Goal: Obtain resource: Obtain resource

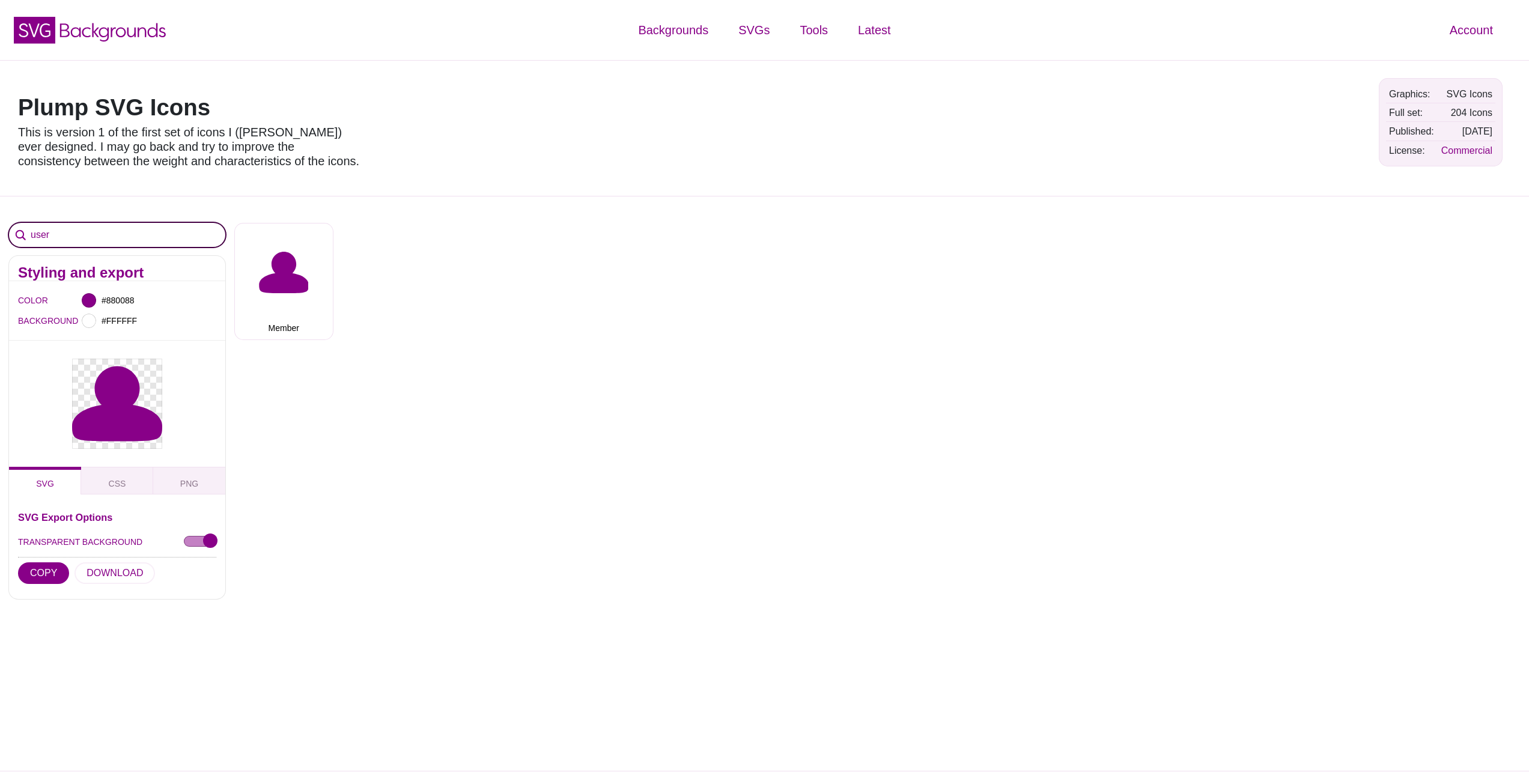
click at [110, 230] on input "user" at bounding box center [116, 235] width 217 height 24
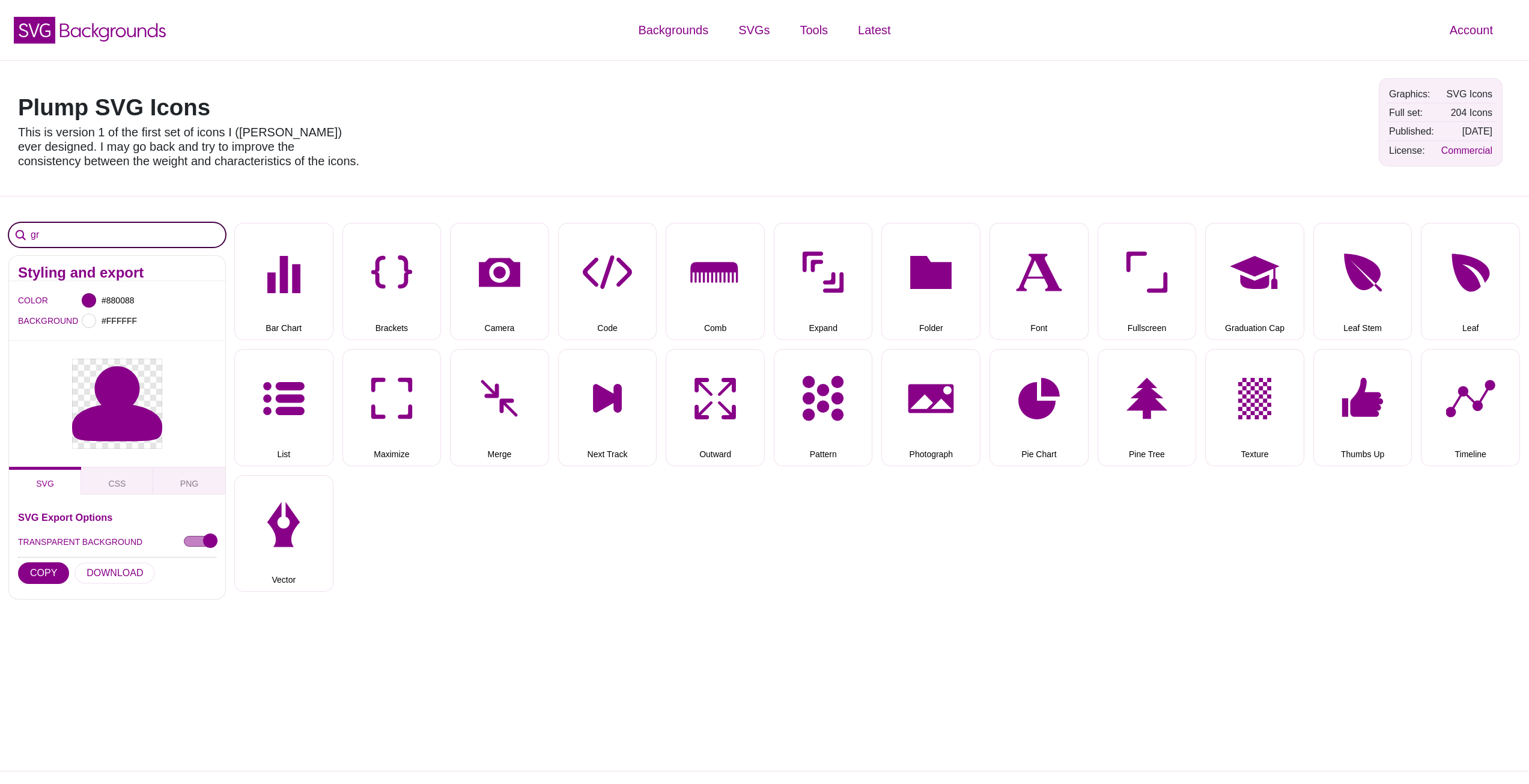
type input "g"
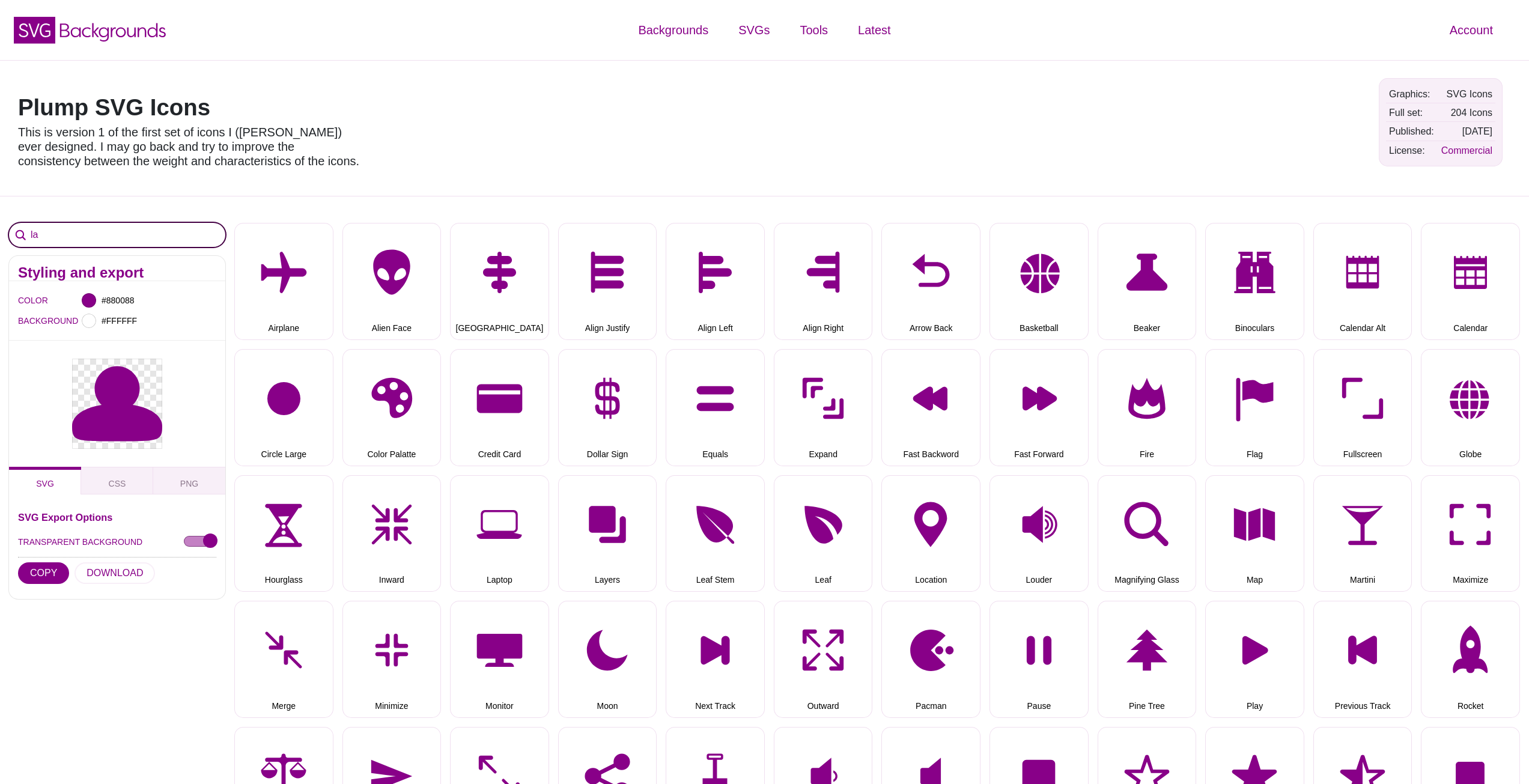
type input "l"
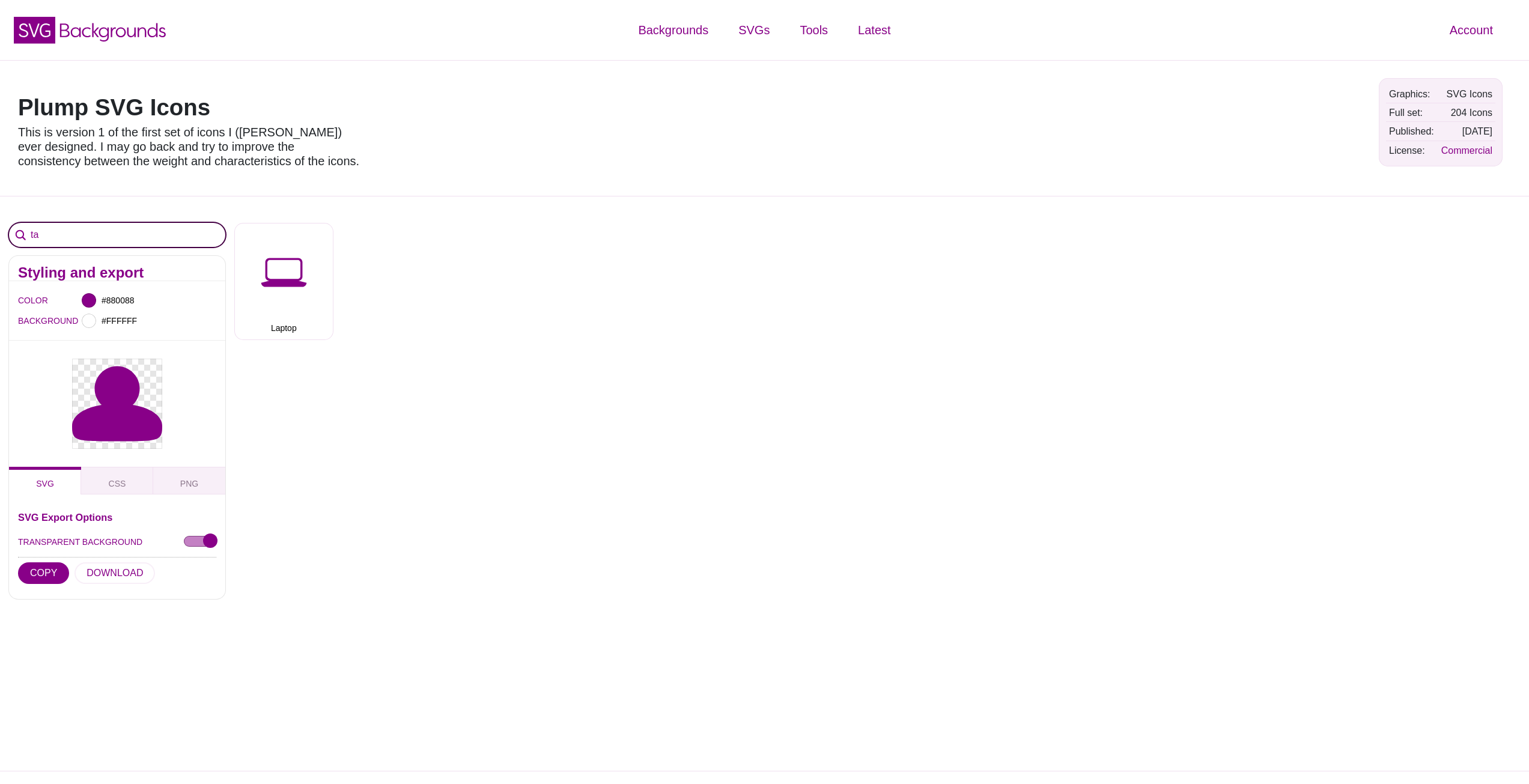
type input "t"
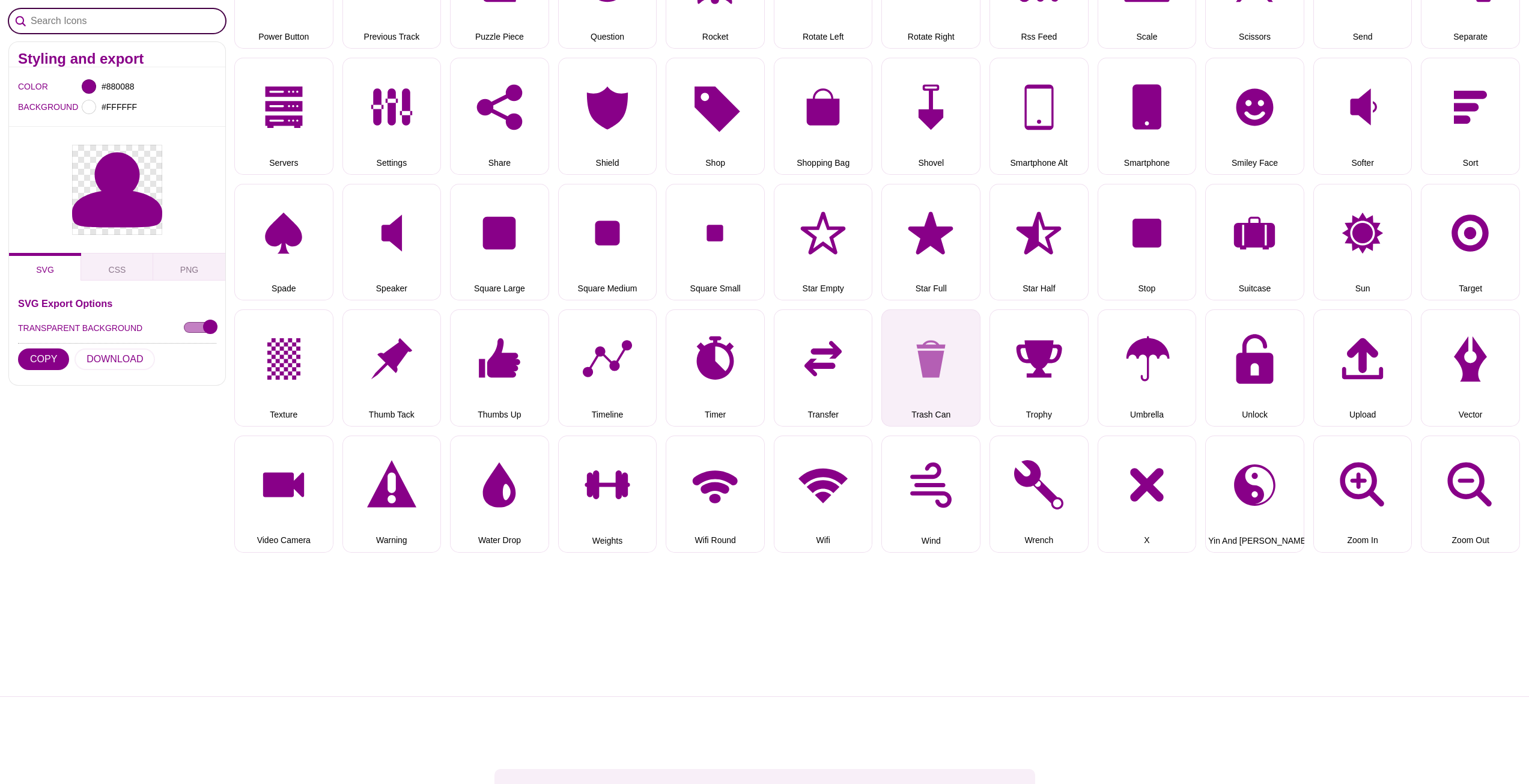
scroll to position [1562, 0]
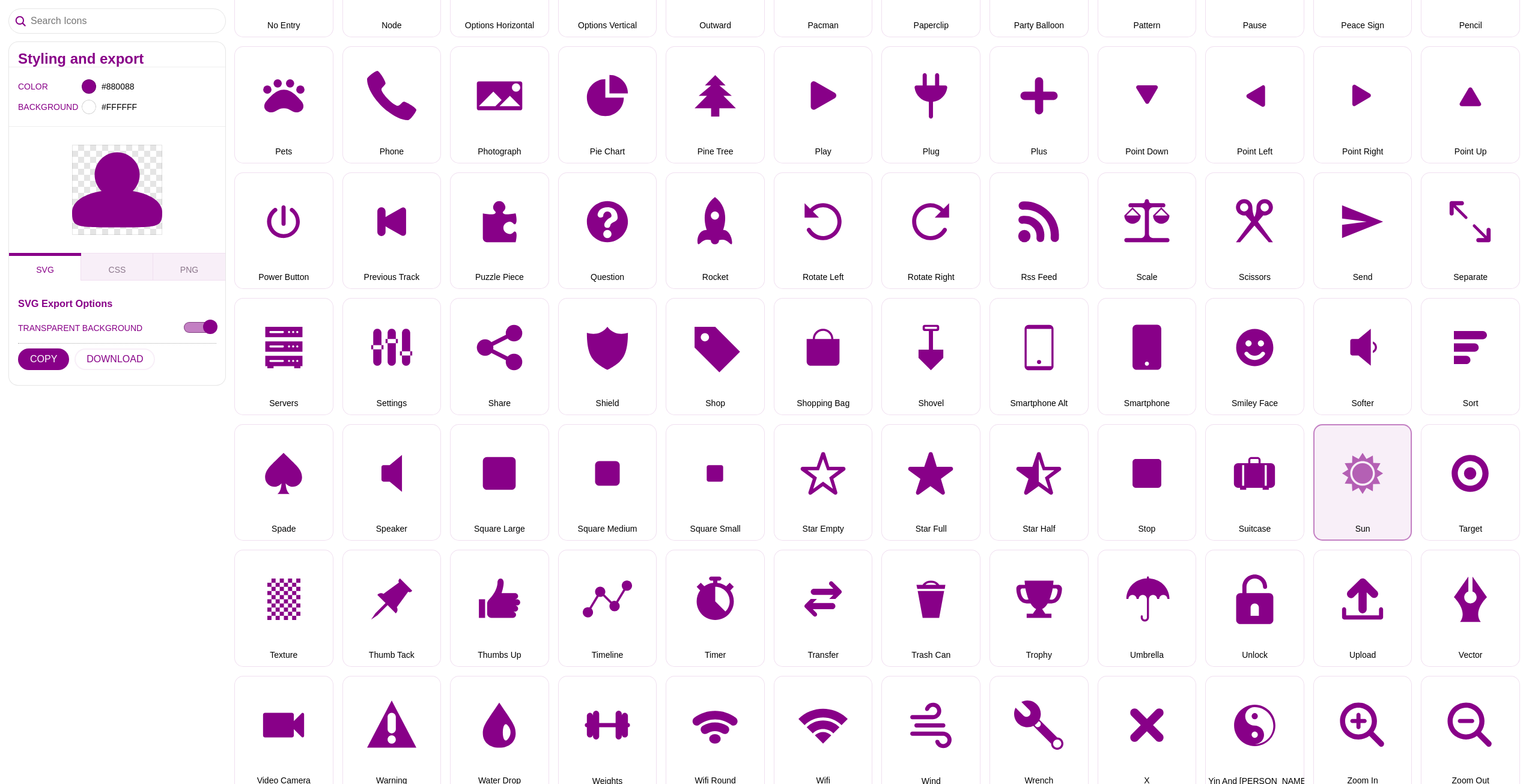
click at [1368, 473] on button "Sun" at bounding box center [1363, 483] width 99 height 117
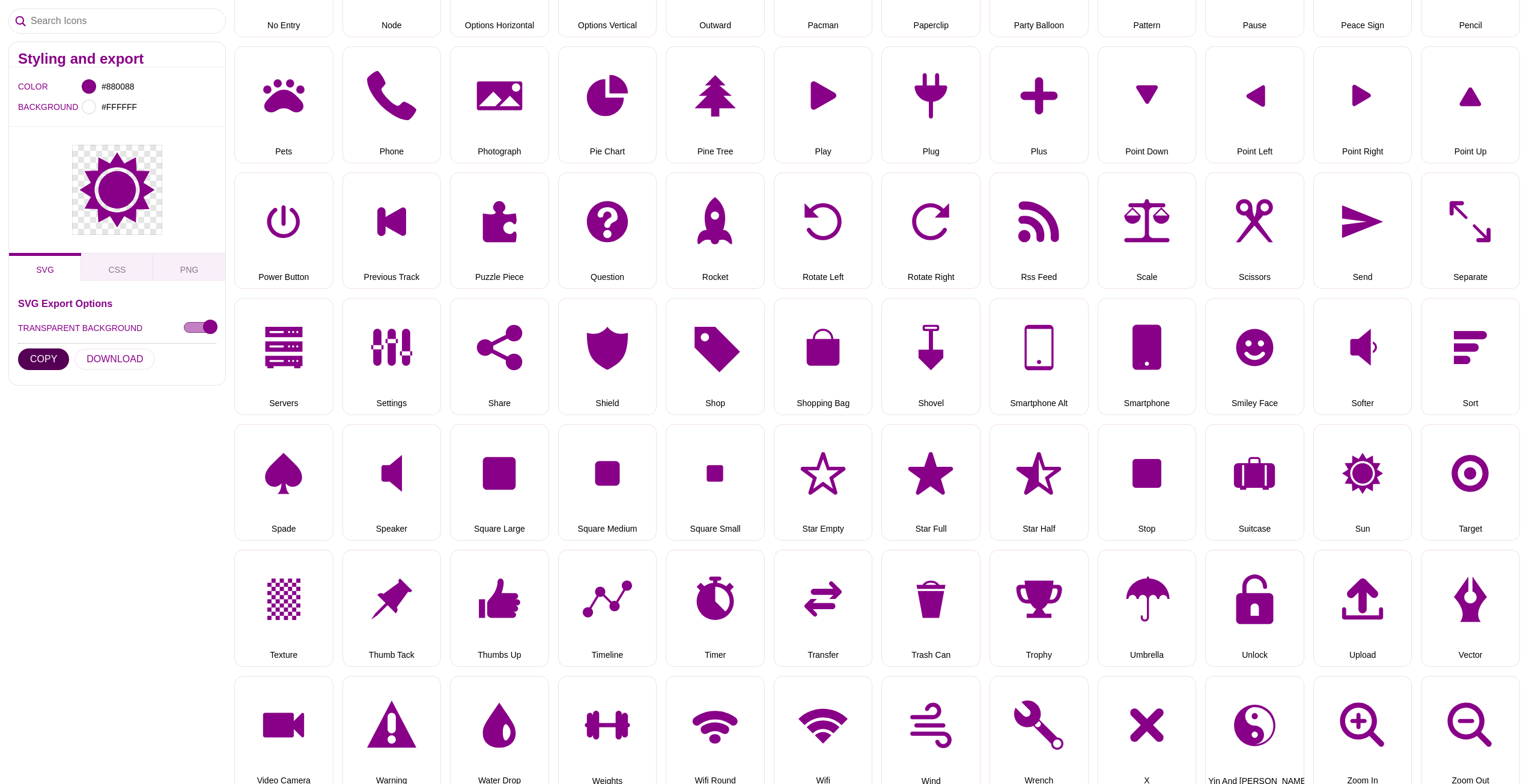
click at [49, 361] on button "COPY" at bounding box center [44, 359] width 52 height 22
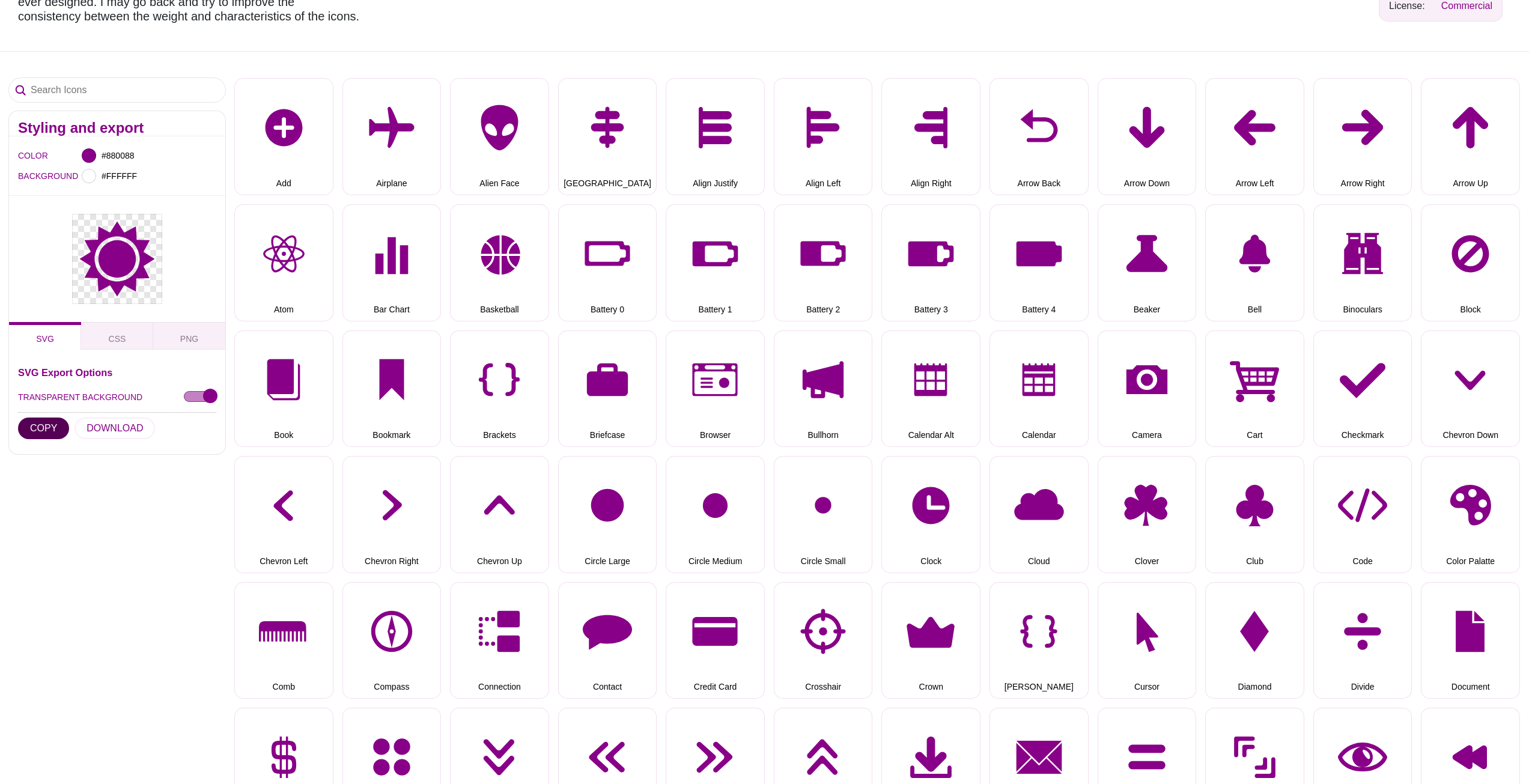
scroll to position [0, 0]
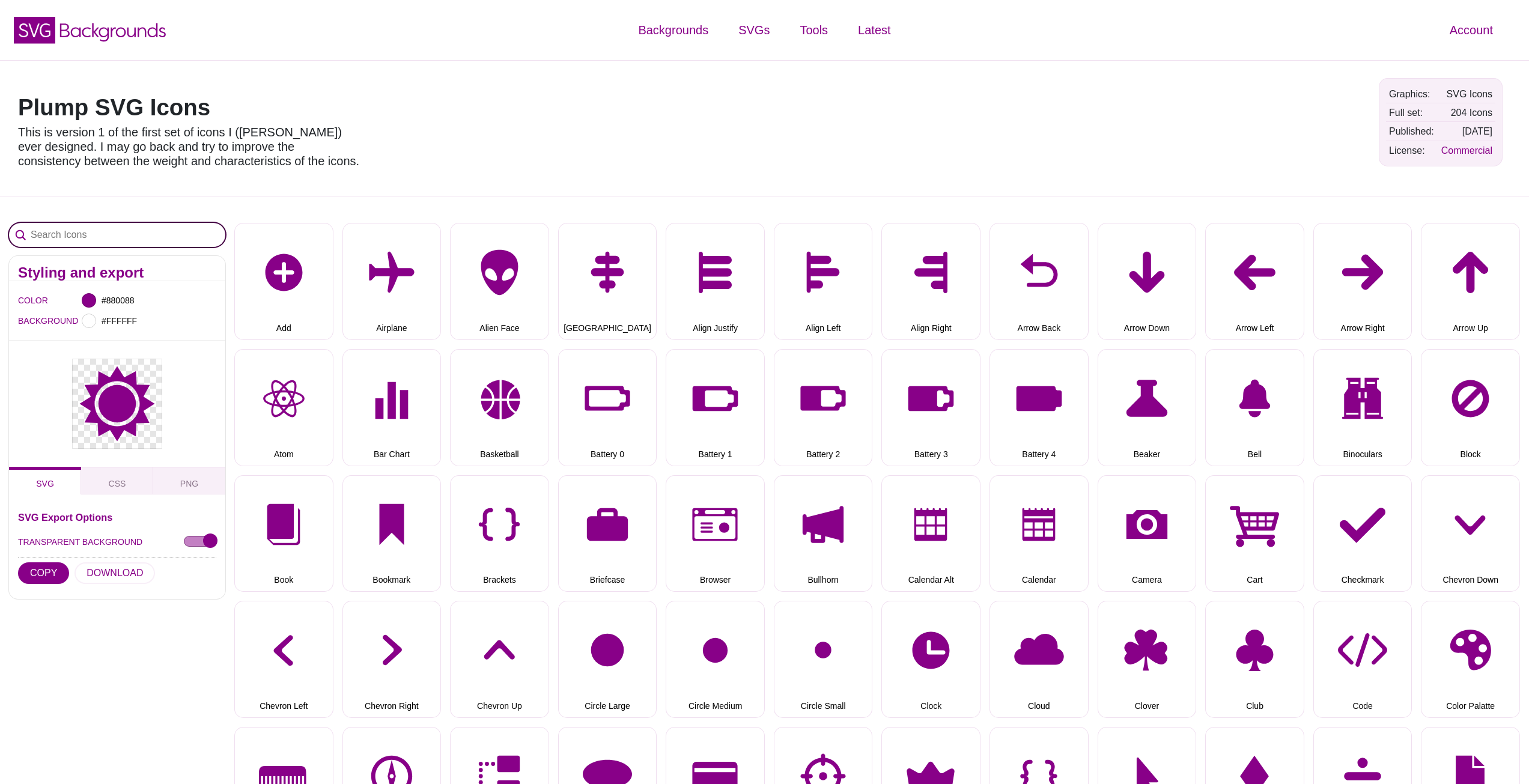
click at [184, 247] on input "Search Icons" at bounding box center [116, 235] width 217 height 24
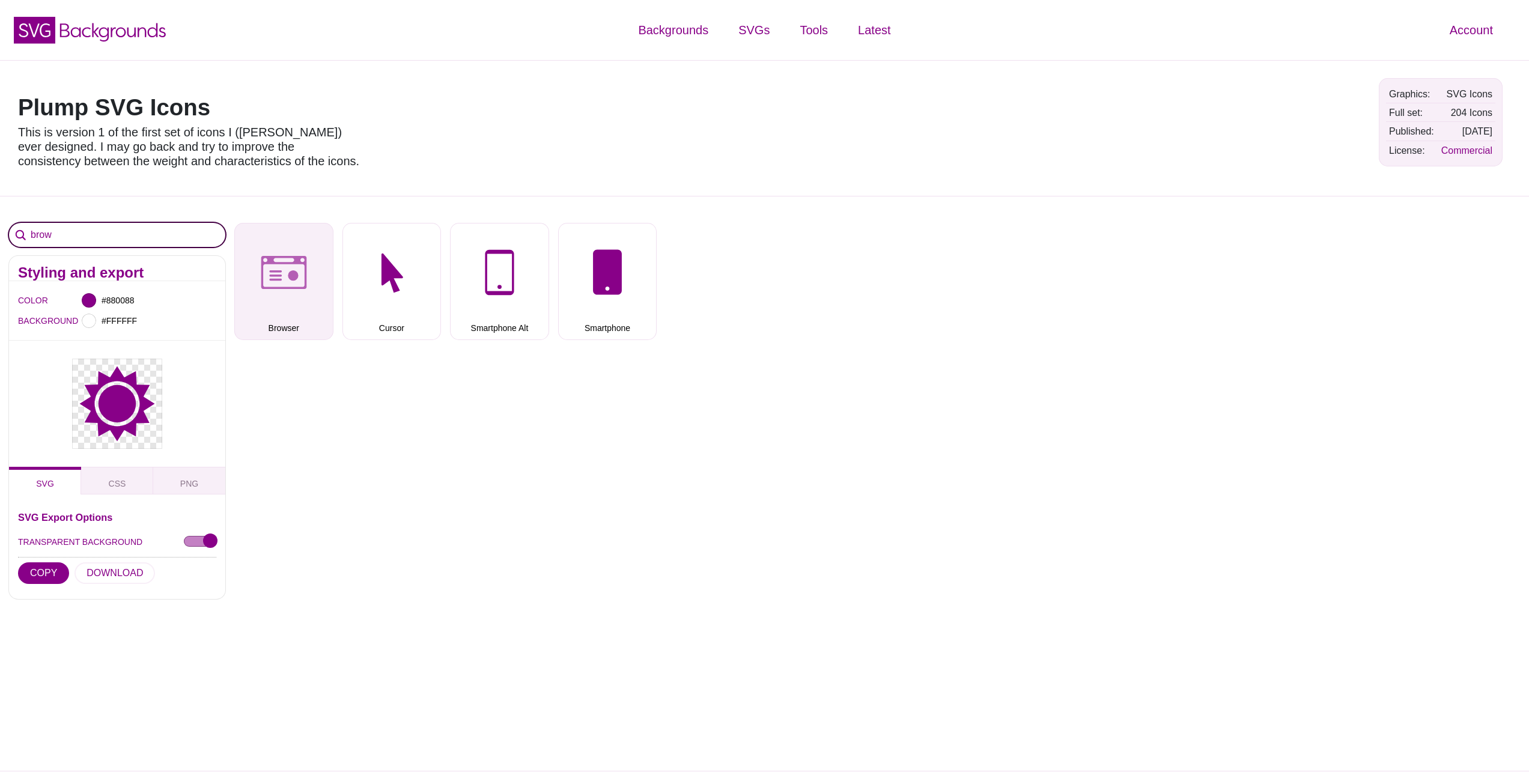
type input "brow"
click at [272, 253] on button "Browser" at bounding box center [284, 281] width 99 height 117
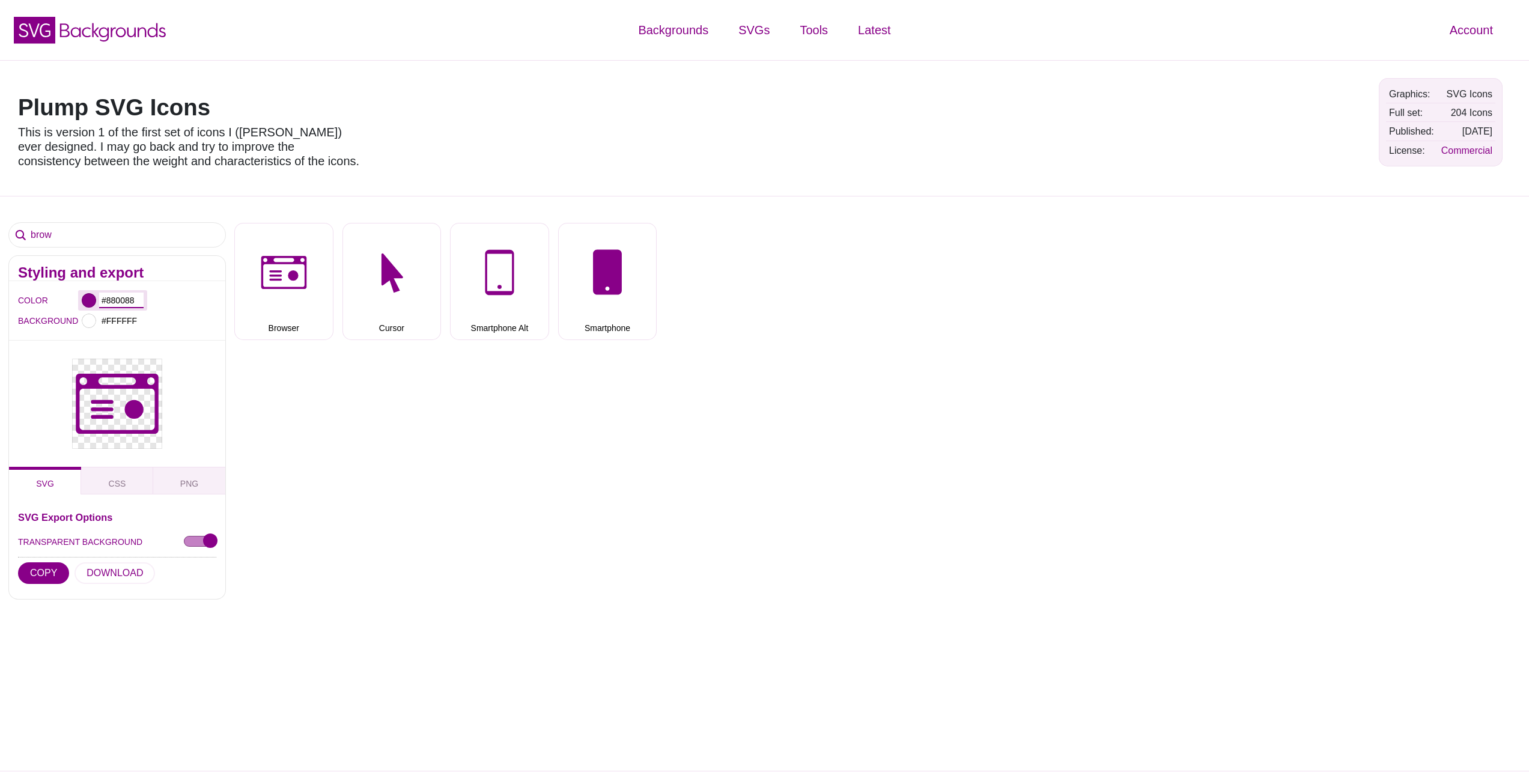
click at [117, 302] on input "#880088" at bounding box center [121, 300] width 45 height 15
drag, startPoint x: 350, startPoint y: 301, endPoint x: 23, endPoint y: 503, distance: 384.4
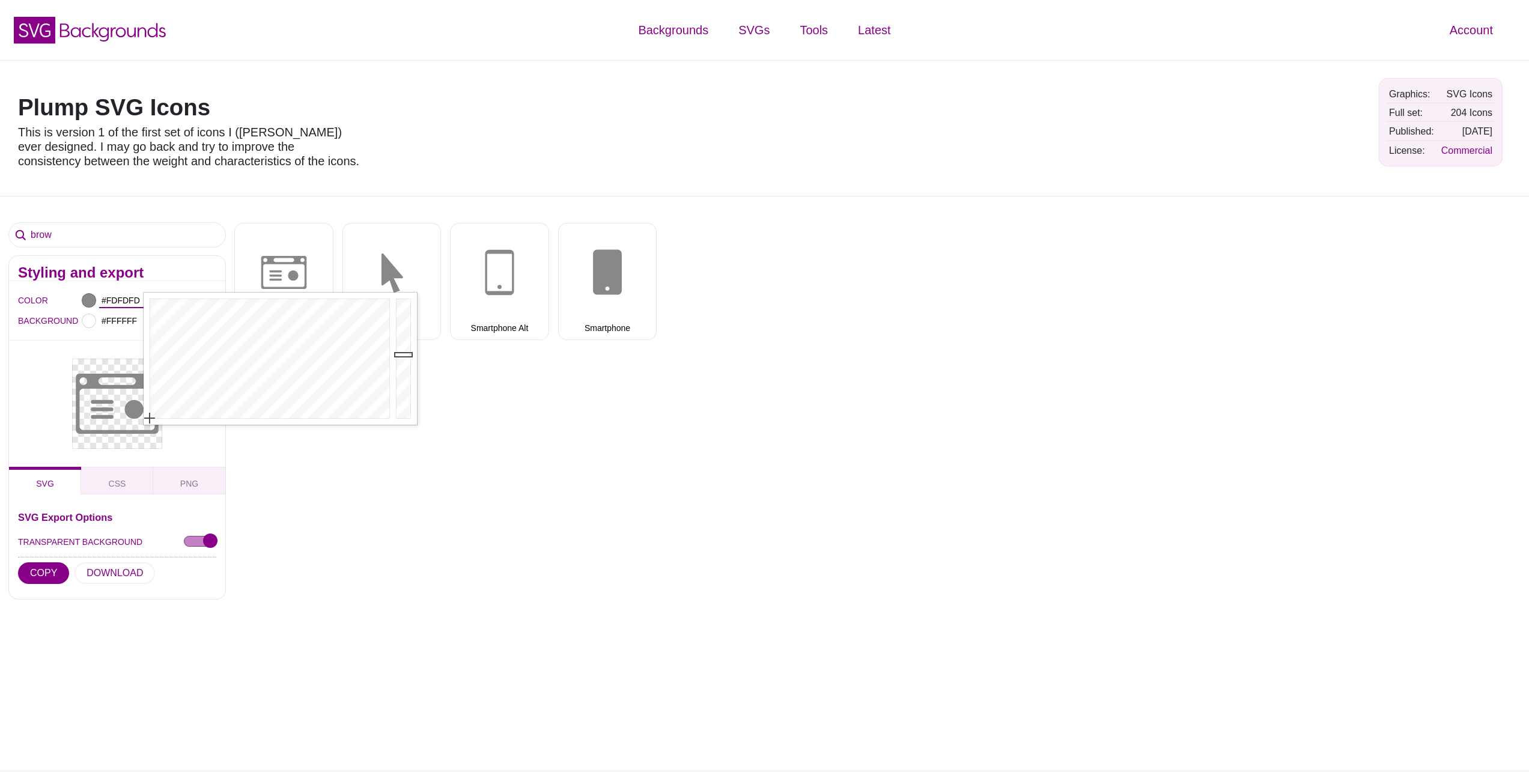
type input "#FFFFFF"
drag, startPoint x: 401, startPoint y: 357, endPoint x: 412, endPoint y: 274, distance: 83.7
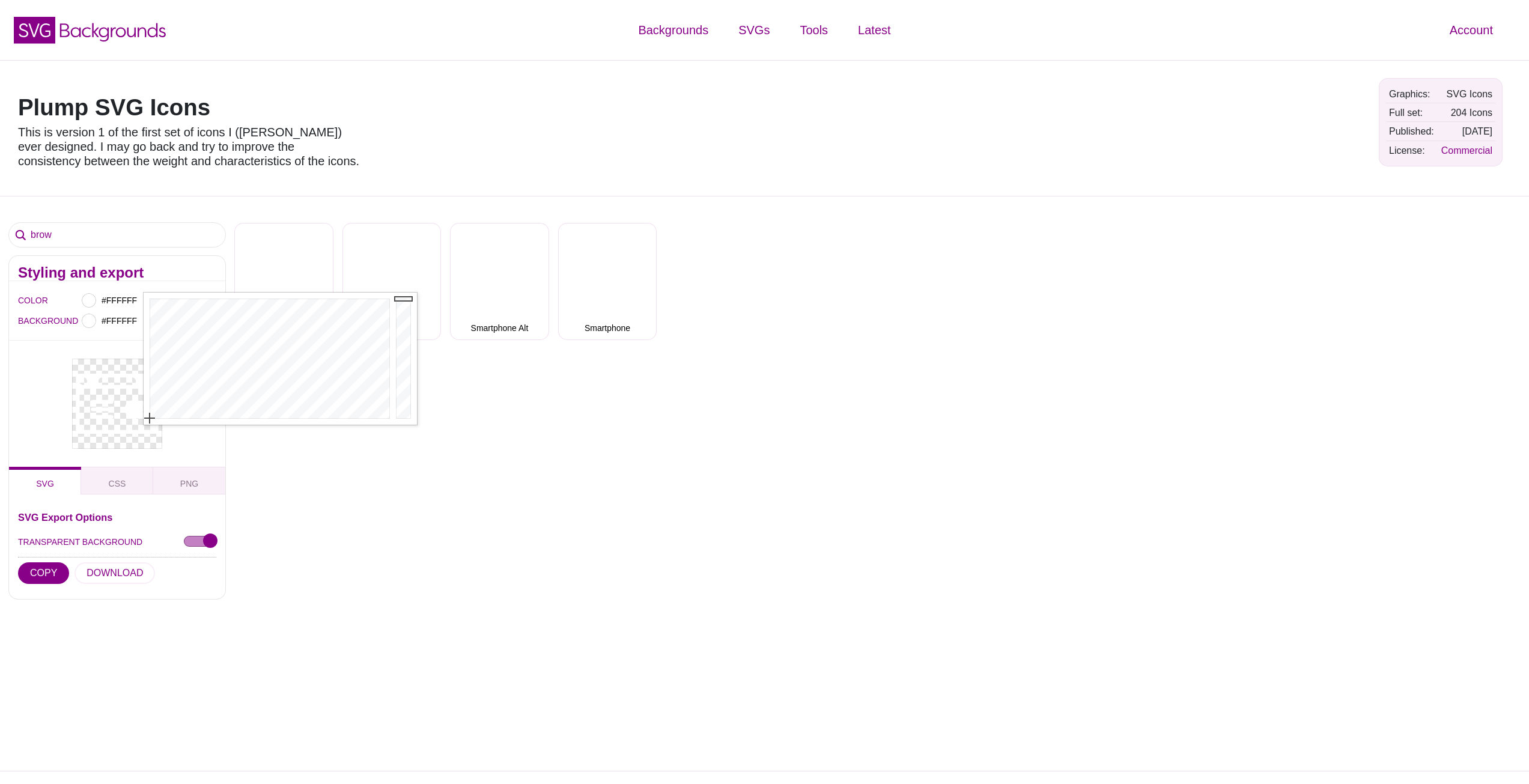
click at [595, 453] on div "brow Styling and export COLOR #FFFFFF BACKGROUND #FFFFFF SVG CSS PNG SVG Export…" at bounding box center [764, 483] width 1529 height 575
click at [39, 576] on button "COPY" at bounding box center [44, 573] width 52 height 22
